Goal: Task Accomplishment & Management: Use online tool/utility

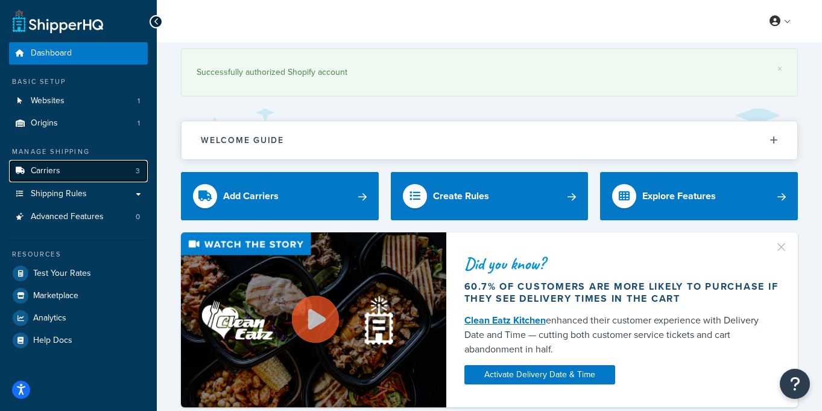
click at [59, 171] on span "Carriers" at bounding box center [46, 171] width 30 height 10
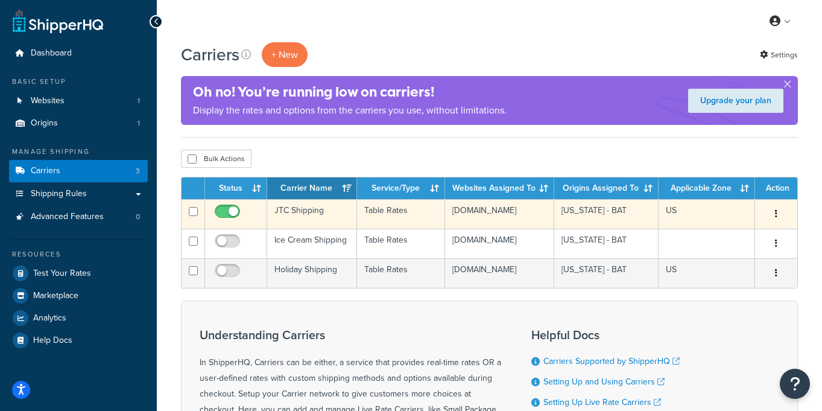
click at [300, 213] on td "JTC Shipping" at bounding box center [312, 214] width 90 height 30
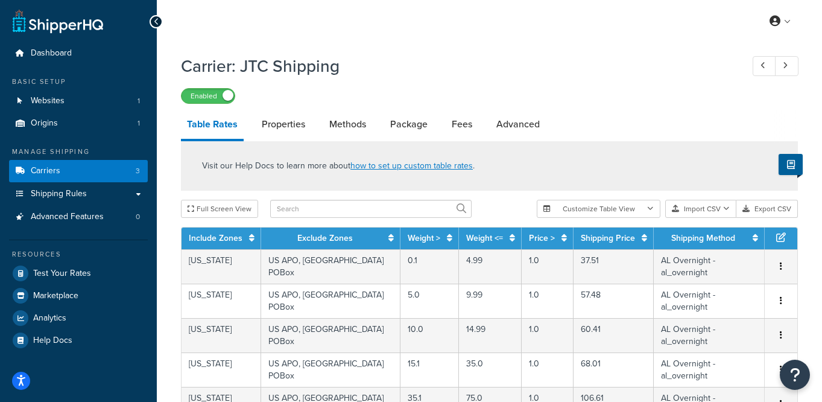
select select "25"
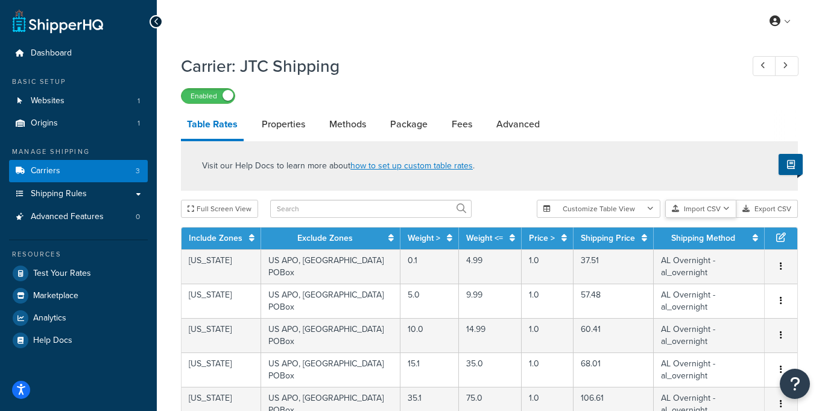
click at [703, 208] on button "Import CSV" at bounding box center [700, 209] width 71 height 18
